Goal: Task Accomplishment & Management: Use online tool/utility

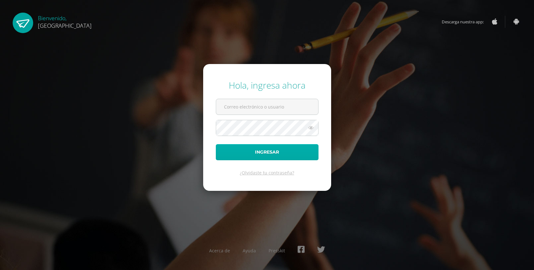
type input "2022557@colegiobelga.edu.gt"
click at [300, 149] on button "Ingresar" at bounding box center [267, 152] width 103 height 16
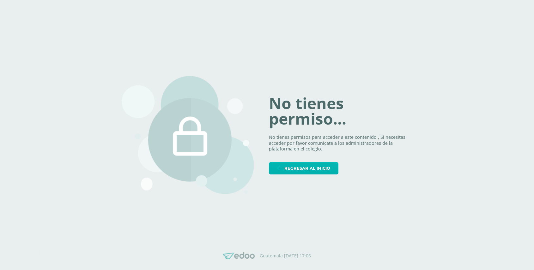
click at [282, 171] on link "Regresar al inicio" at bounding box center [303, 168] width 69 height 12
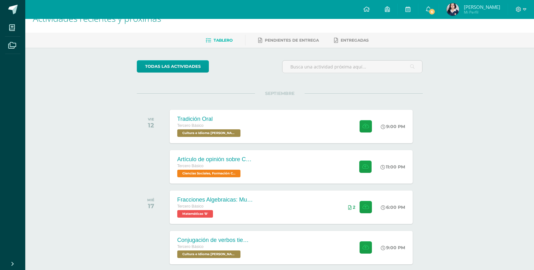
scroll to position [13, 0]
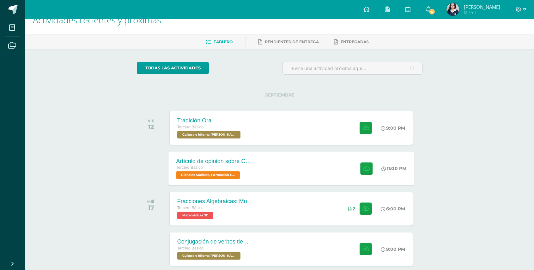
click at [335, 162] on div "Artículo de opinión sobre Conflicto Armado Interno Tercero Básico Ciencias Soci…" at bounding box center [290, 169] width 245 height 34
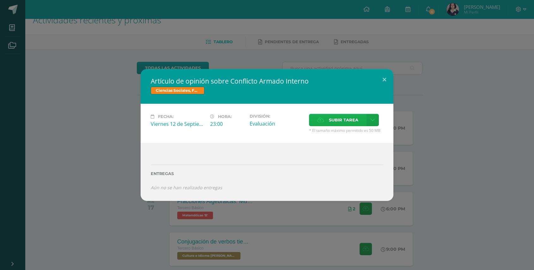
click at [330, 123] on span "Subir tarea" at bounding box center [343, 120] width 29 height 12
click at [0, 0] on input "Subir tarea" at bounding box center [0, 0] width 0 height 0
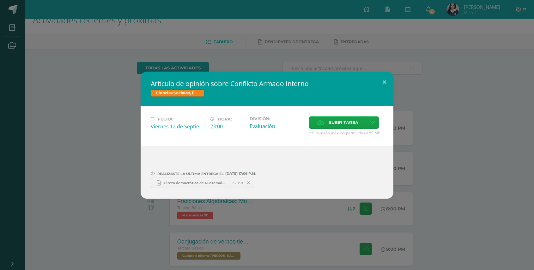
click at [212, 182] on span "El reto democrático de Guatemala Artículo de opinión.docx" at bounding box center [194, 183] width 69 height 5
click at [425, 36] on div "Artículo de opinión sobre Conflicto Armado Interno Ciencias Sociales, Formación…" at bounding box center [267, 135] width 534 height 270
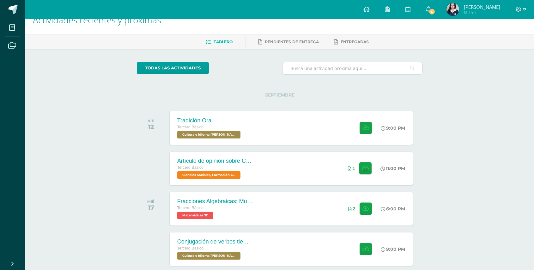
scroll to position [45, 0]
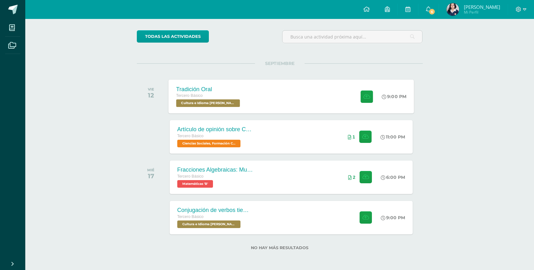
click at [289, 94] on div "Tradición Oral Tercero Básico Cultura e Idioma Maya Garífuna o Xinca 'B' 9:00 P…" at bounding box center [290, 97] width 245 height 34
